Goal: Information Seeking & Learning: Understand process/instructions

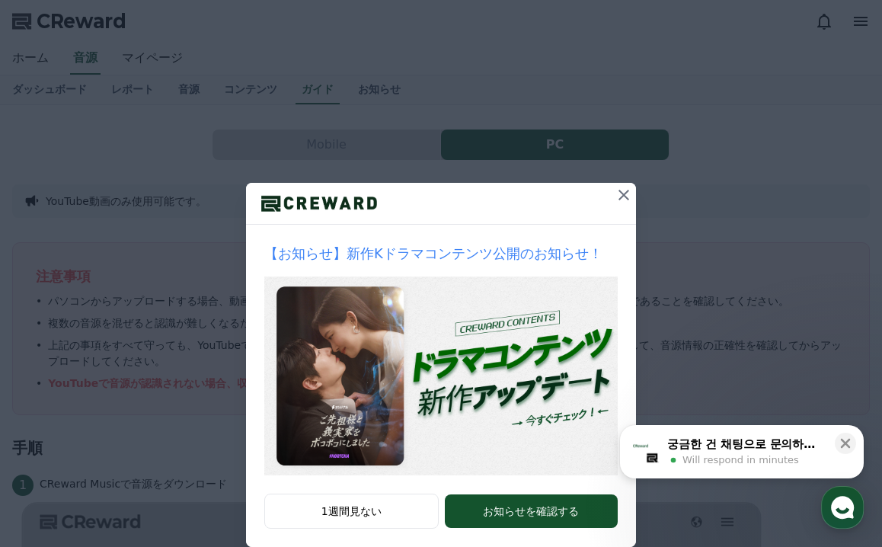
click at [620, 195] on icon at bounding box center [623, 195] width 18 height 18
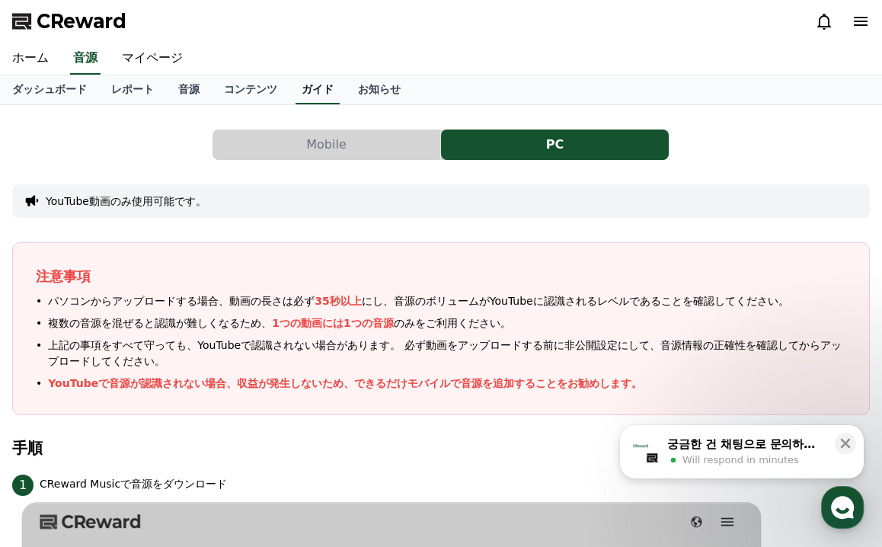
click at [305, 91] on link "ガイド" at bounding box center [317, 89] width 44 height 29
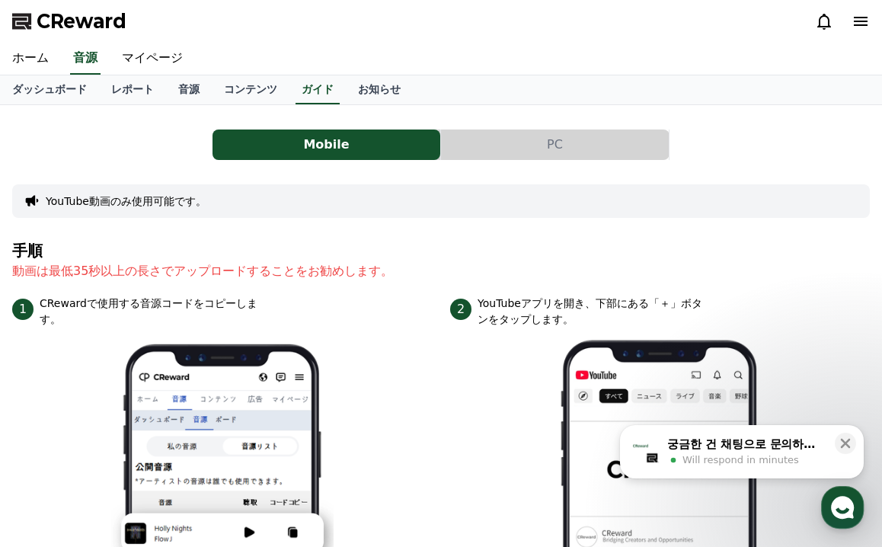
click at [515, 136] on button "PC" at bounding box center [555, 144] width 228 height 30
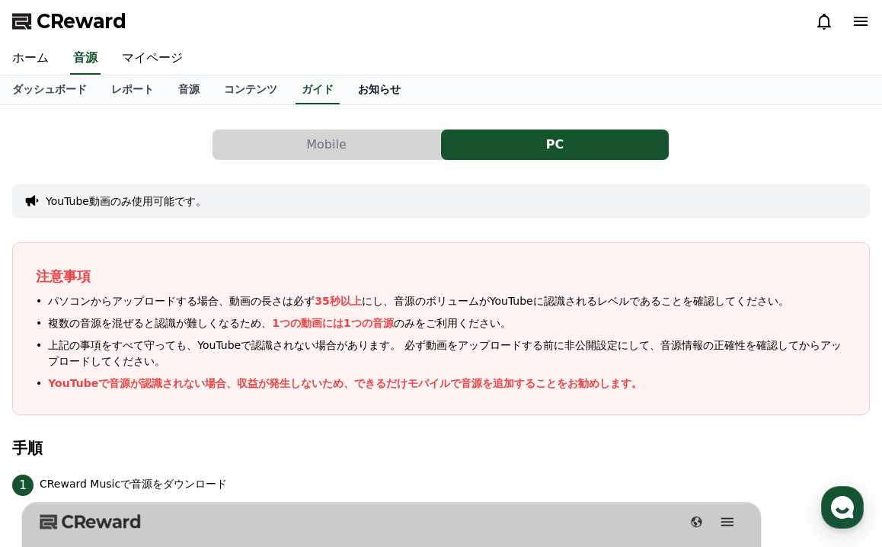
click at [351, 88] on link "お知らせ" at bounding box center [379, 89] width 67 height 29
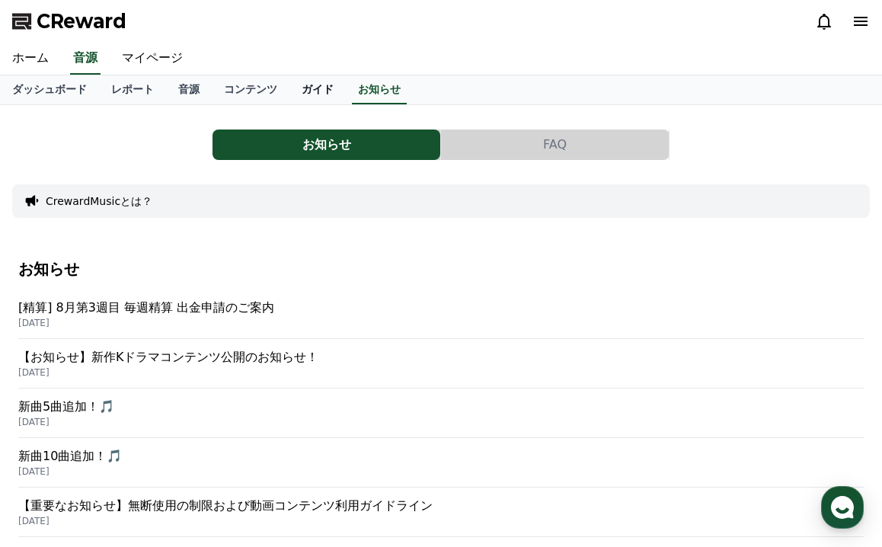
click at [292, 83] on link "ガイド" at bounding box center [317, 89] width 56 height 29
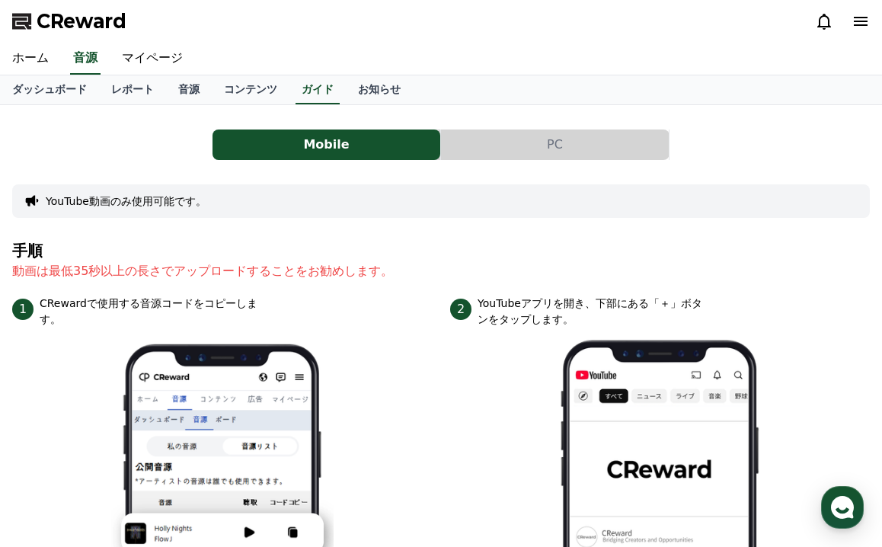
click at [513, 143] on button "PC" at bounding box center [555, 144] width 228 height 30
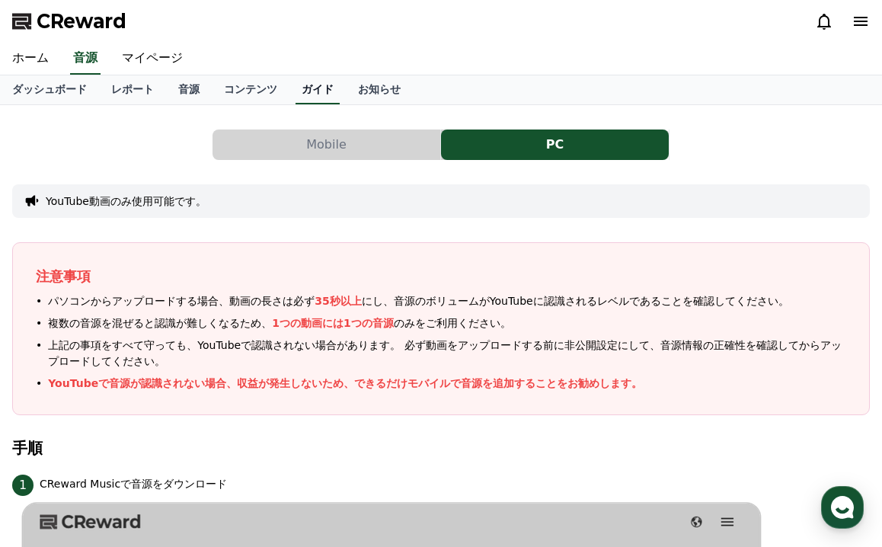
click at [297, 88] on link "ガイド" at bounding box center [317, 89] width 44 height 29
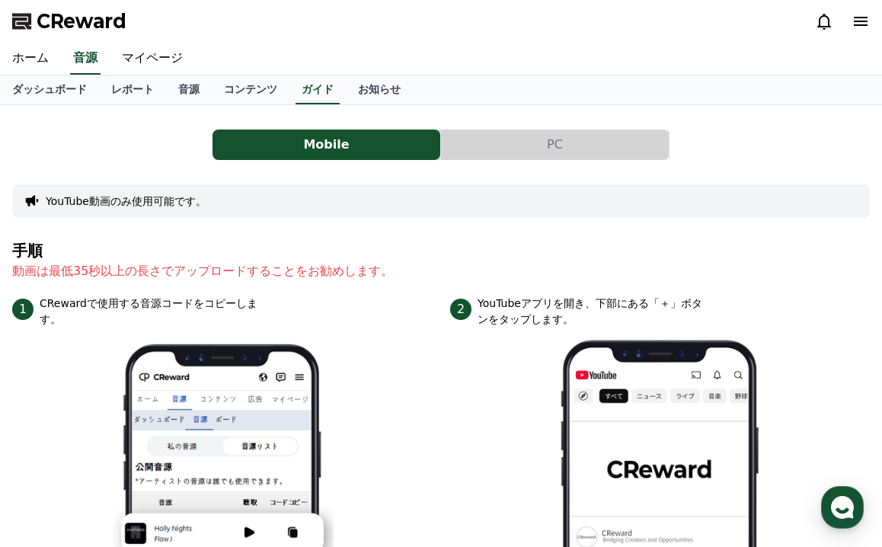
click at [862, 18] on icon at bounding box center [861, 21] width 14 height 9
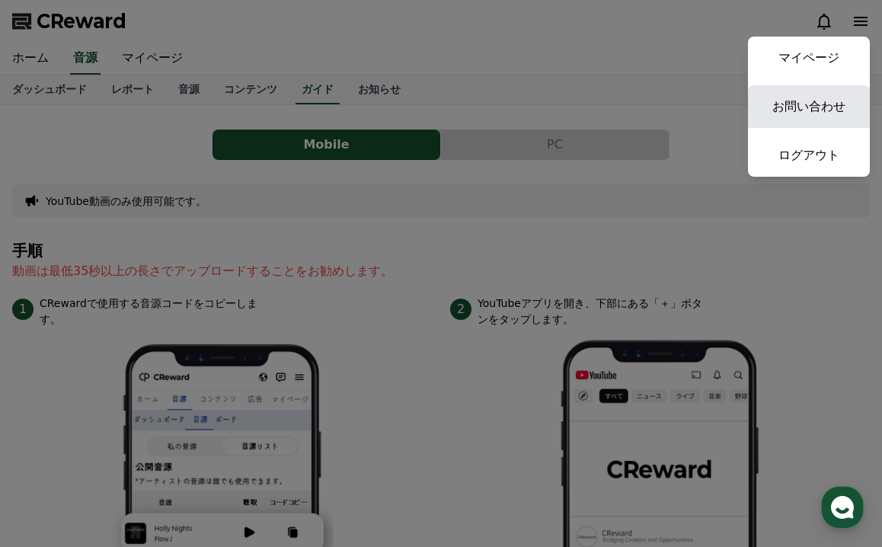
click at [826, 104] on link "お問い合わせ" at bounding box center [809, 106] width 122 height 43
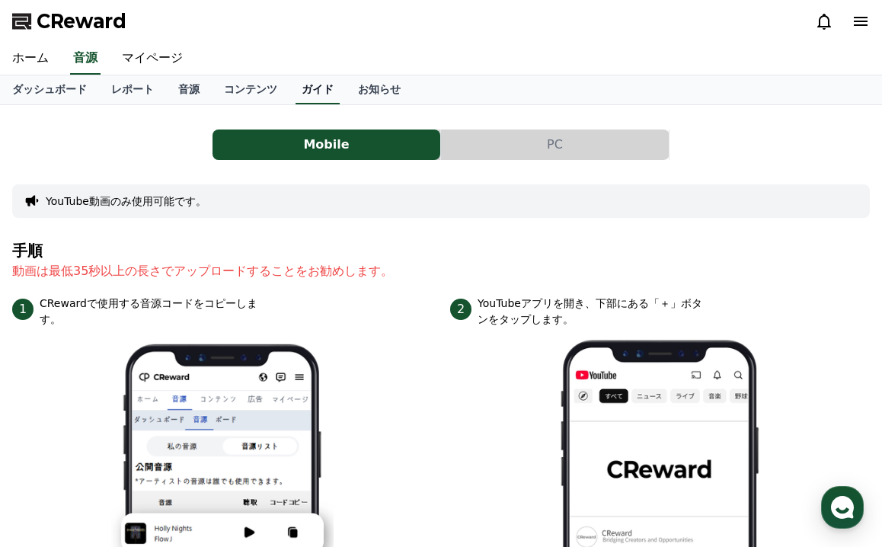
click at [305, 92] on link "ガイド" at bounding box center [317, 89] width 44 height 29
click at [541, 146] on button "PC" at bounding box center [555, 144] width 228 height 30
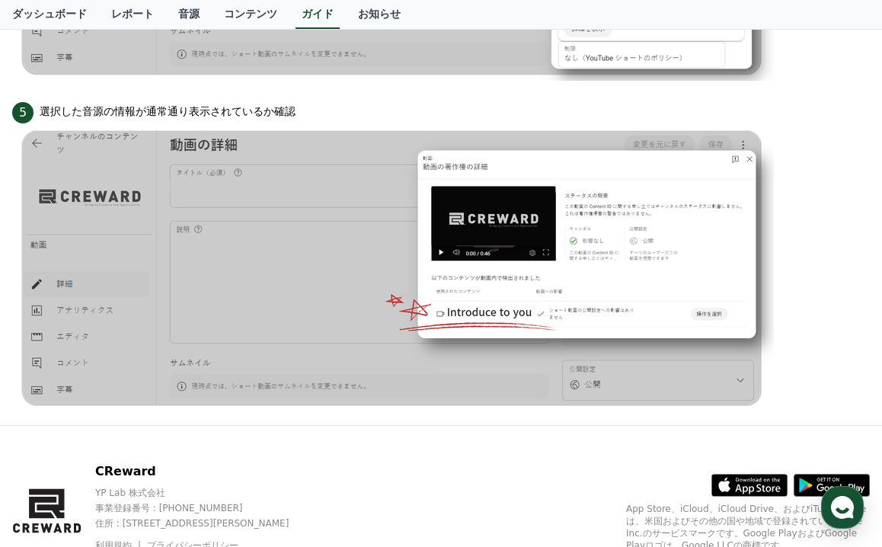
scroll to position [1501, 0]
click at [317, 104] on div "5 選択した音源の情報が通常通り表示されているか確認" at bounding box center [440, 112] width 857 height 24
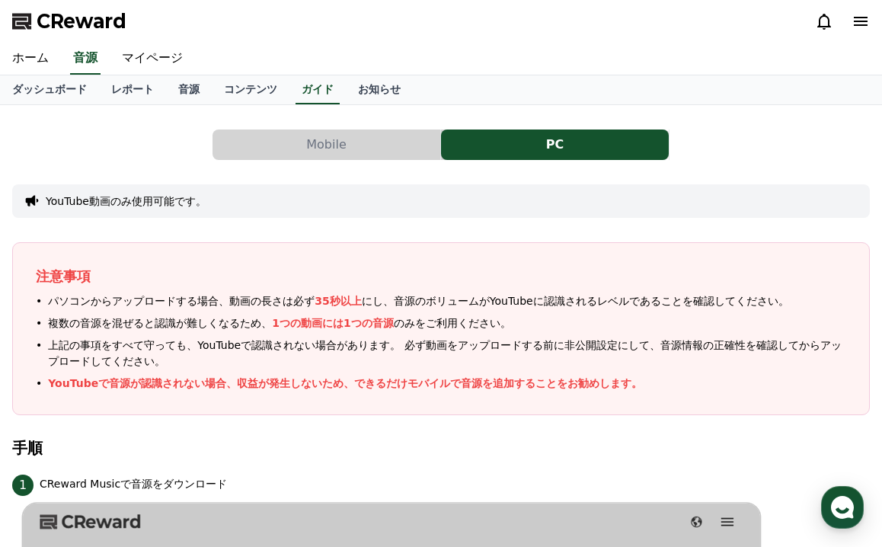
scroll to position [0, 0]
click at [296, 90] on link "ガイド" at bounding box center [317, 89] width 44 height 29
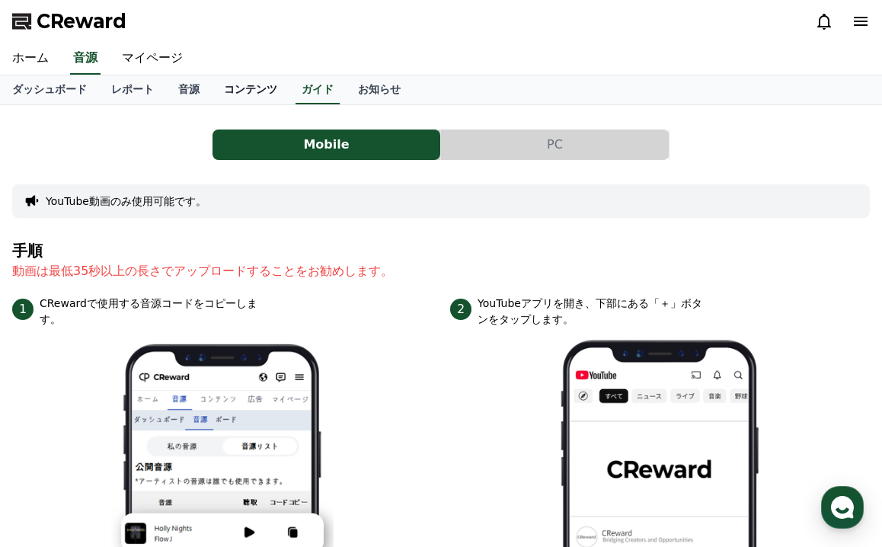
click at [247, 90] on link "コンテンツ" at bounding box center [251, 89] width 78 height 29
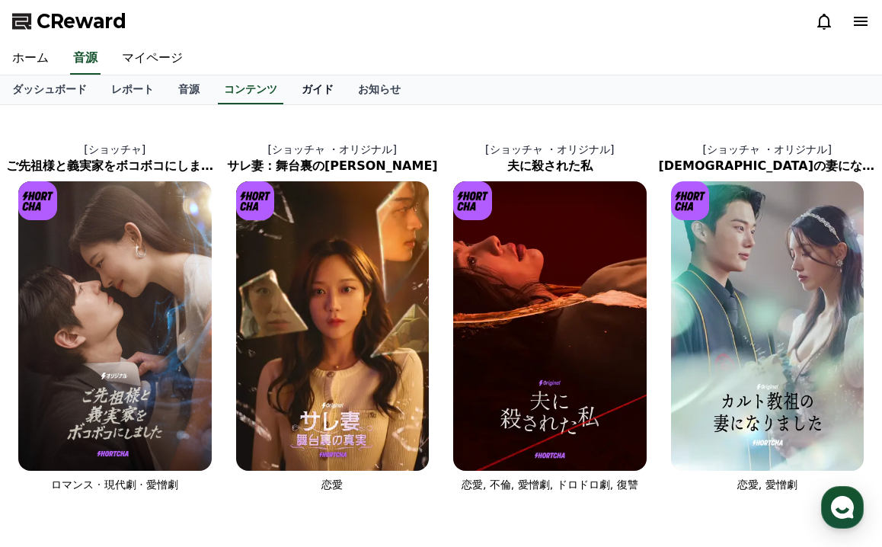
click at [304, 90] on link "ガイド" at bounding box center [317, 89] width 56 height 29
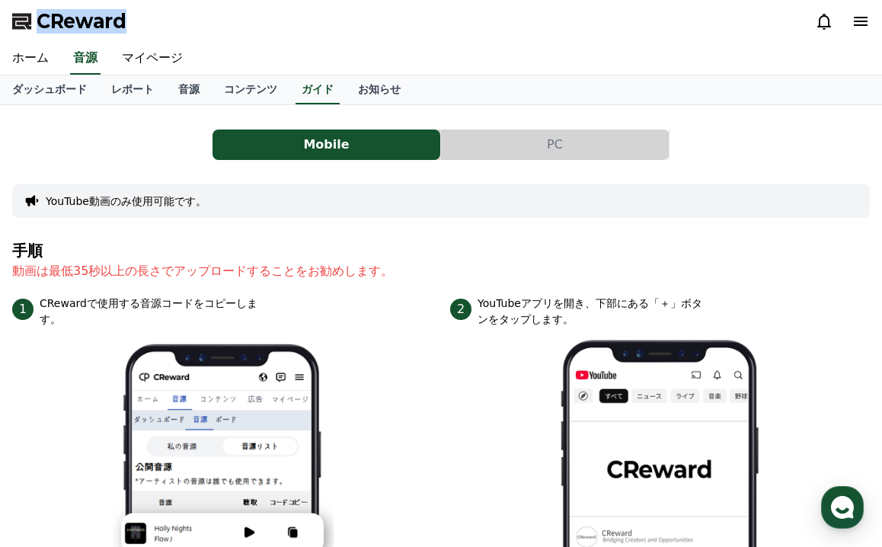
drag, startPoint x: 136, startPoint y: 14, endPoint x: 37, endPoint y: 19, distance: 99.9
click at [37, 19] on div "CReward" at bounding box center [441, 21] width 882 height 43
copy span "CReward"
click at [147, 59] on link "マイページ" at bounding box center [152, 59] width 85 height 32
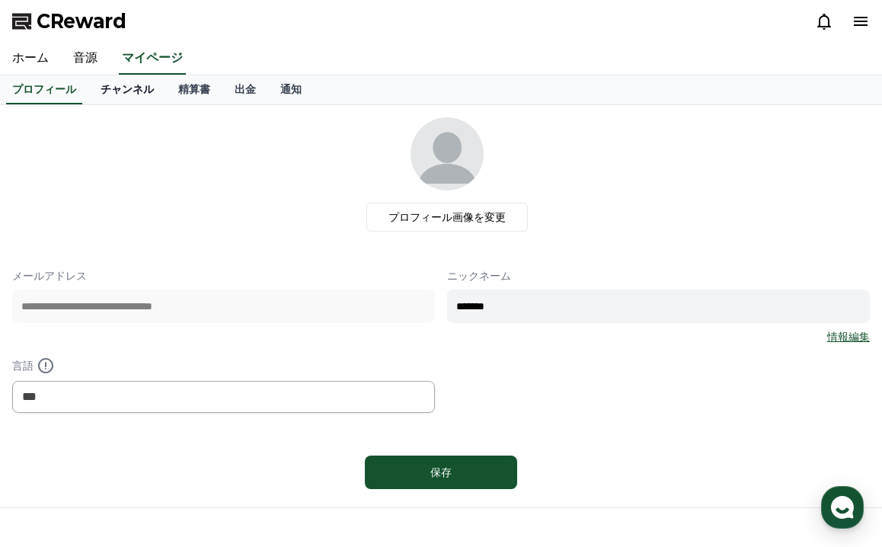
click at [114, 94] on link "チャンネル" at bounding box center [127, 89] width 78 height 29
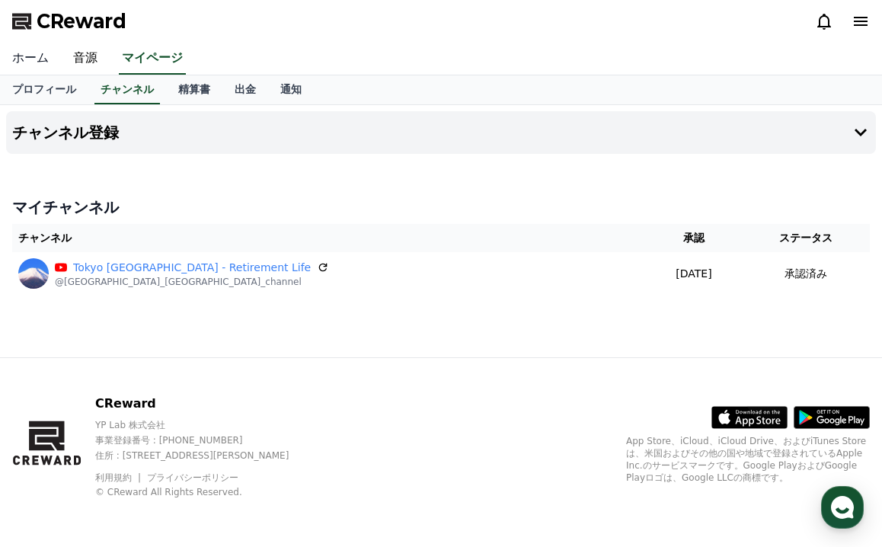
click at [34, 54] on link "ホーム" at bounding box center [30, 59] width 61 height 32
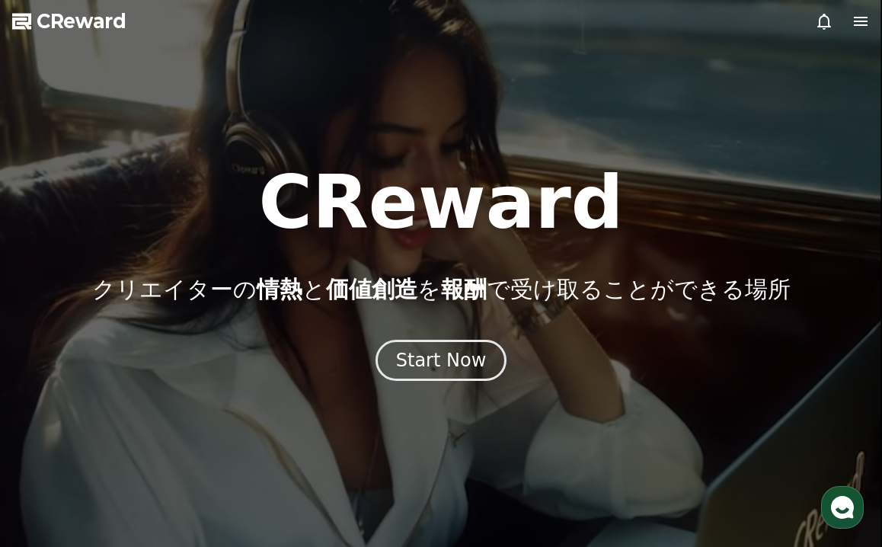
click at [866, 23] on icon at bounding box center [860, 21] width 18 height 18
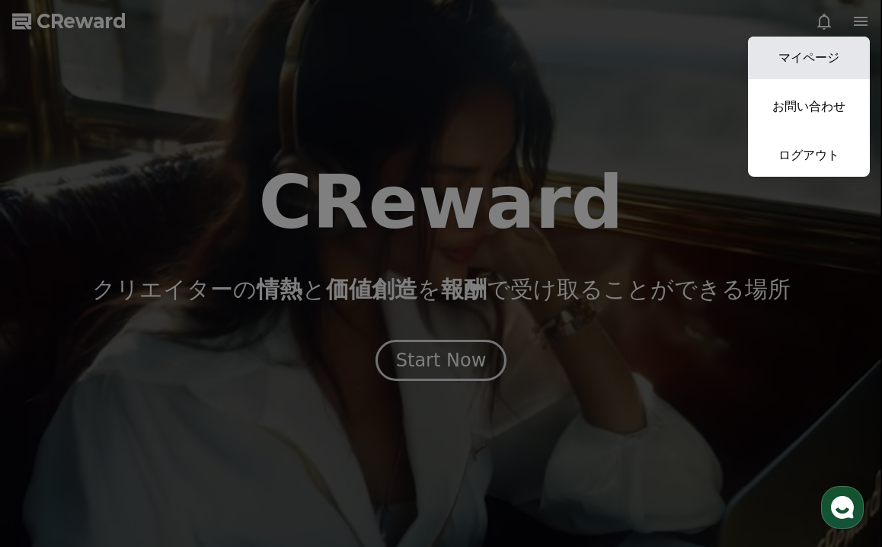
click at [832, 56] on link "マイページ" at bounding box center [809, 58] width 122 height 43
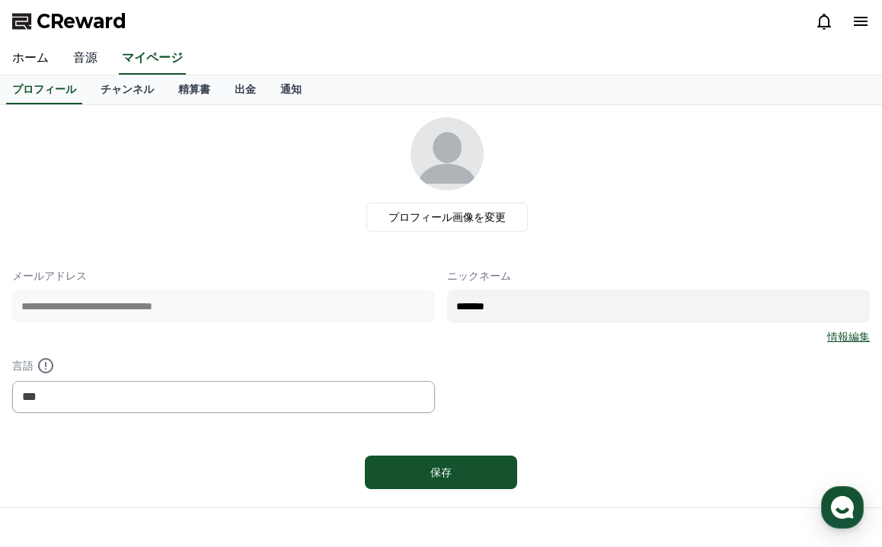
click at [86, 56] on link "音源" at bounding box center [85, 59] width 49 height 32
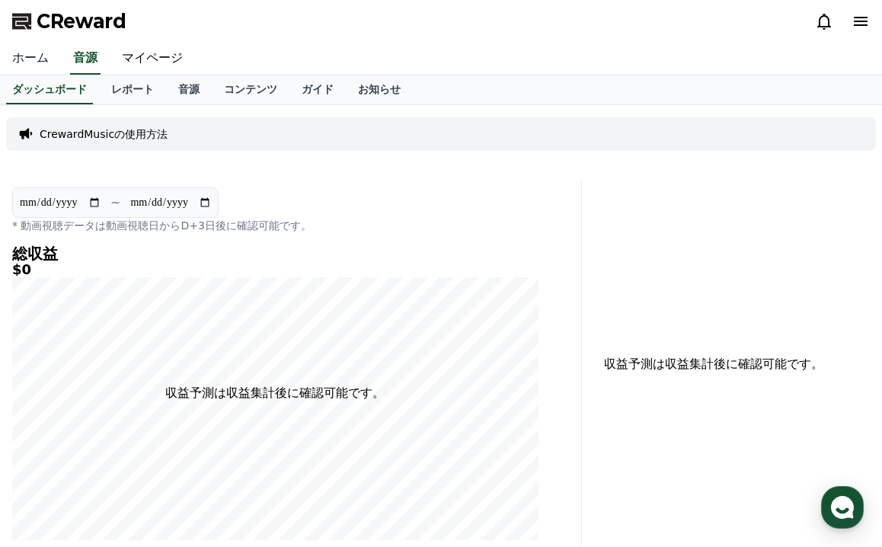
click at [42, 58] on link "ホーム" at bounding box center [30, 59] width 61 height 32
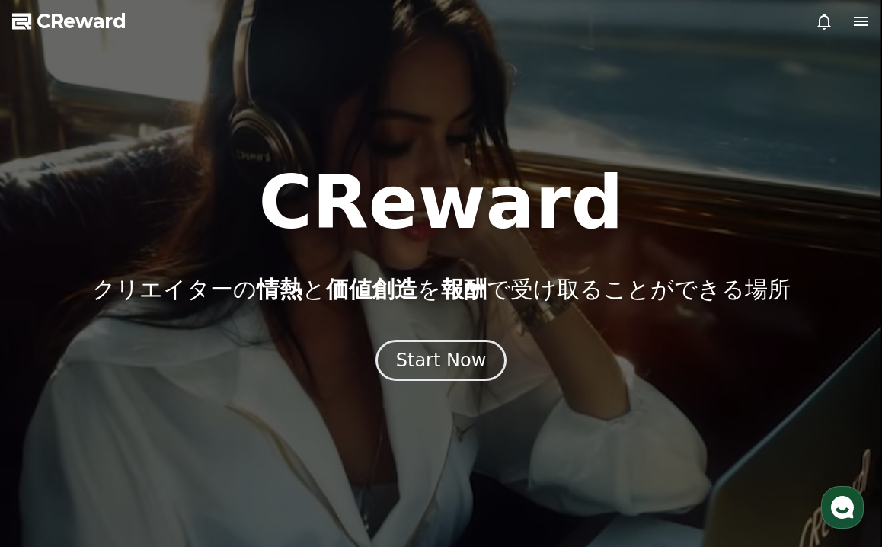
click at [855, 20] on icon at bounding box center [860, 21] width 18 height 18
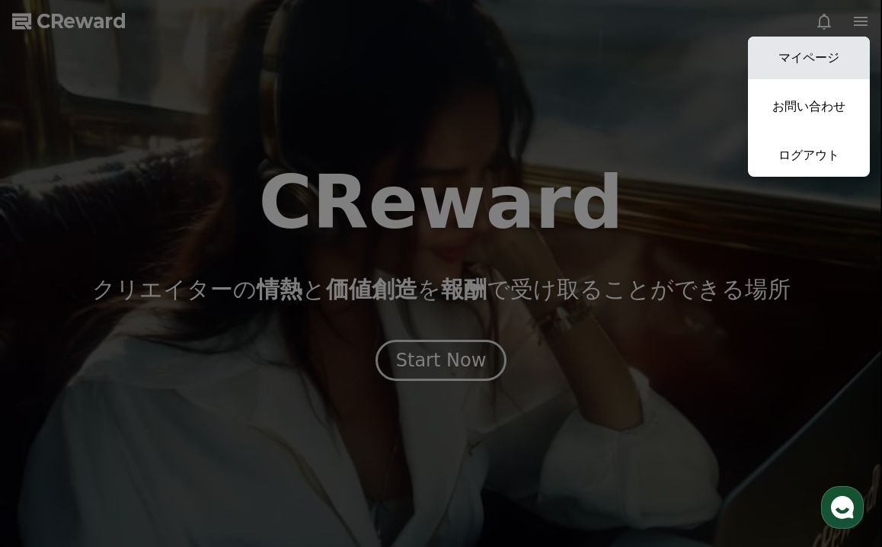
click at [823, 54] on link "マイページ" at bounding box center [809, 58] width 122 height 43
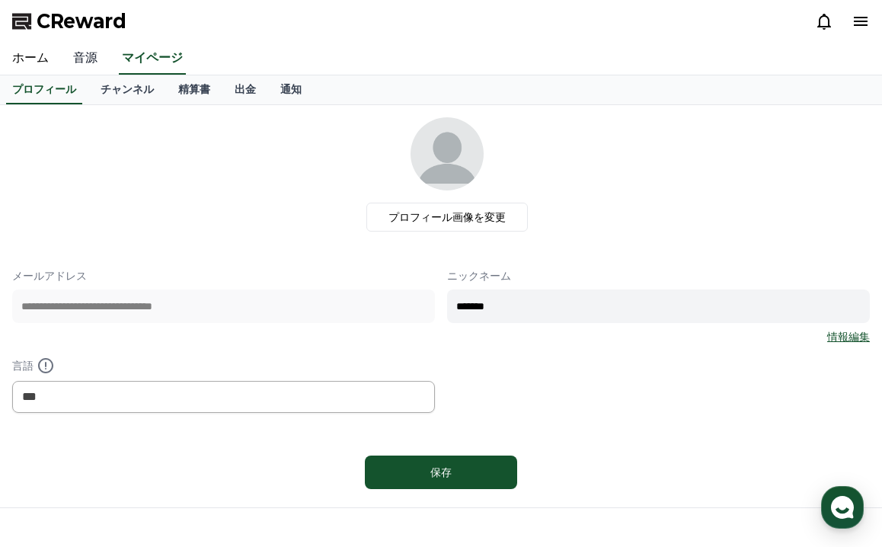
click at [88, 62] on link "音源" at bounding box center [85, 59] width 49 height 32
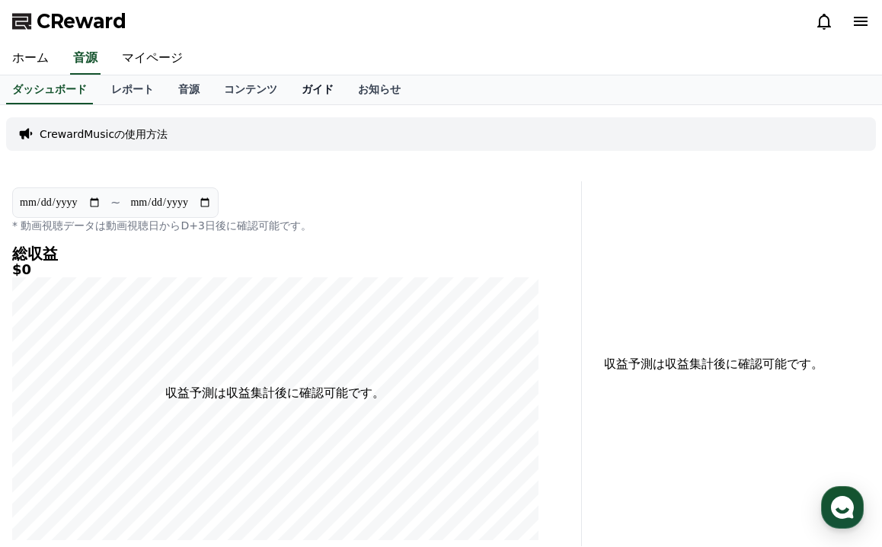
click at [304, 86] on link "ガイド" at bounding box center [317, 89] width 56 height 29
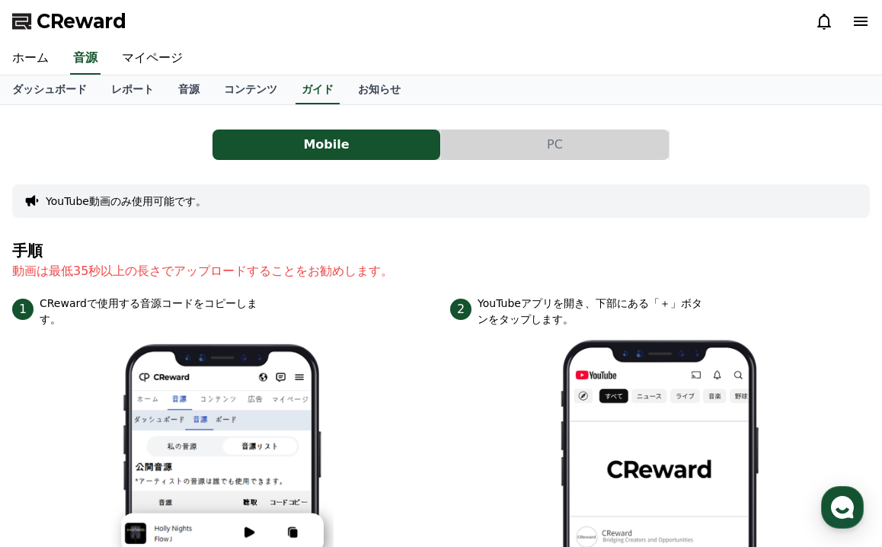
click at [547, 148] on button "PC" at bounding box center [555, 144] width 228 height 30
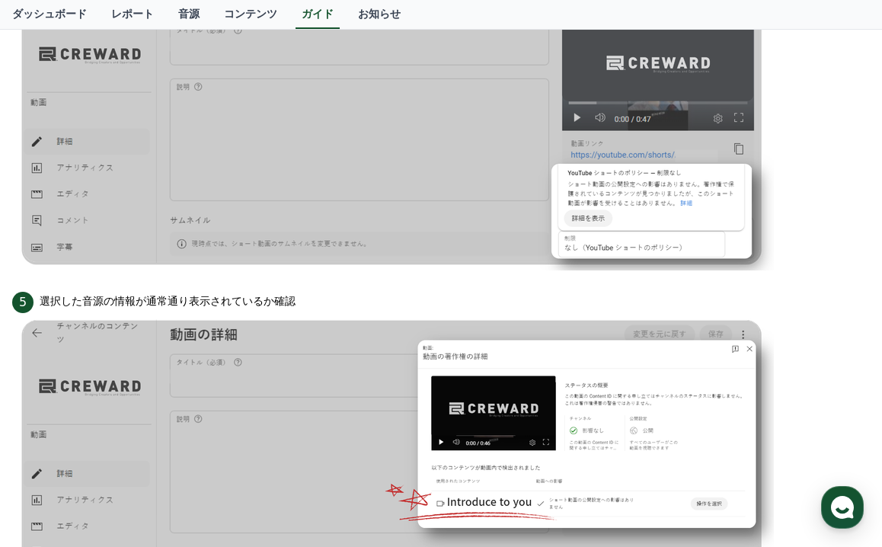
scroll to position [1313, 0]
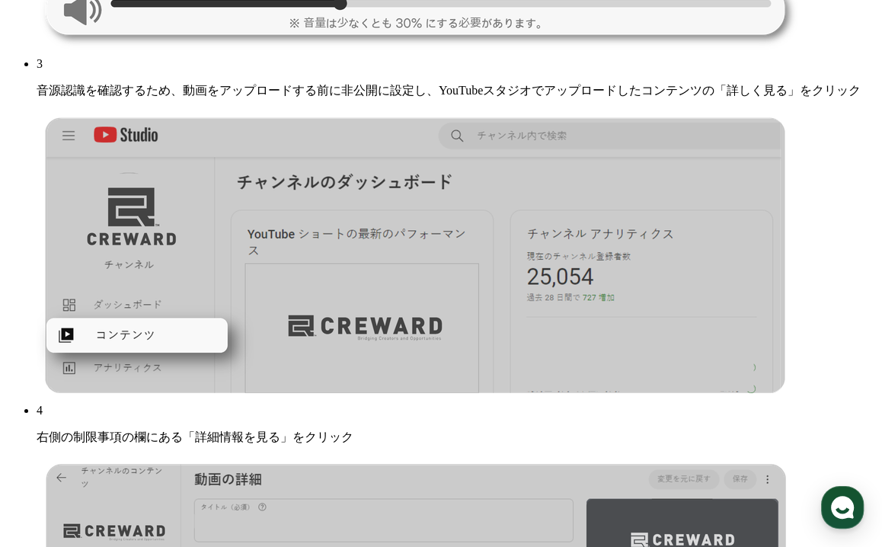
scroll to position [1452, 0]
